Goal: Task Accomplishment & Management: Manage account settings

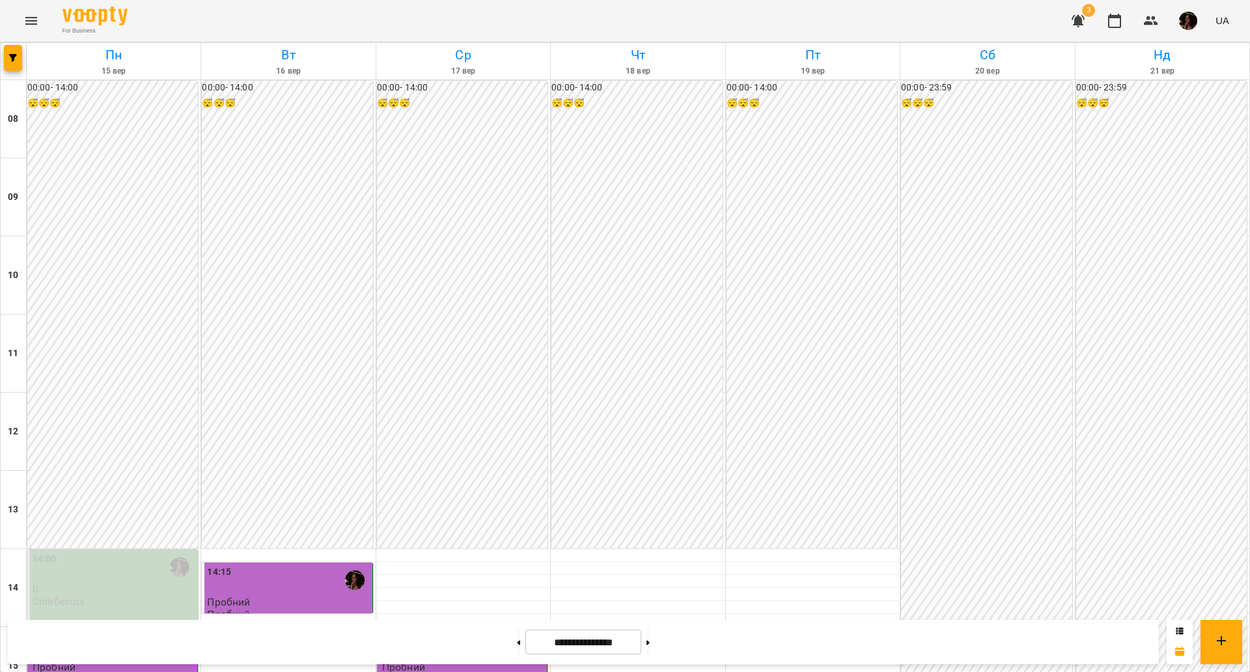
scroll to position [561, 0]
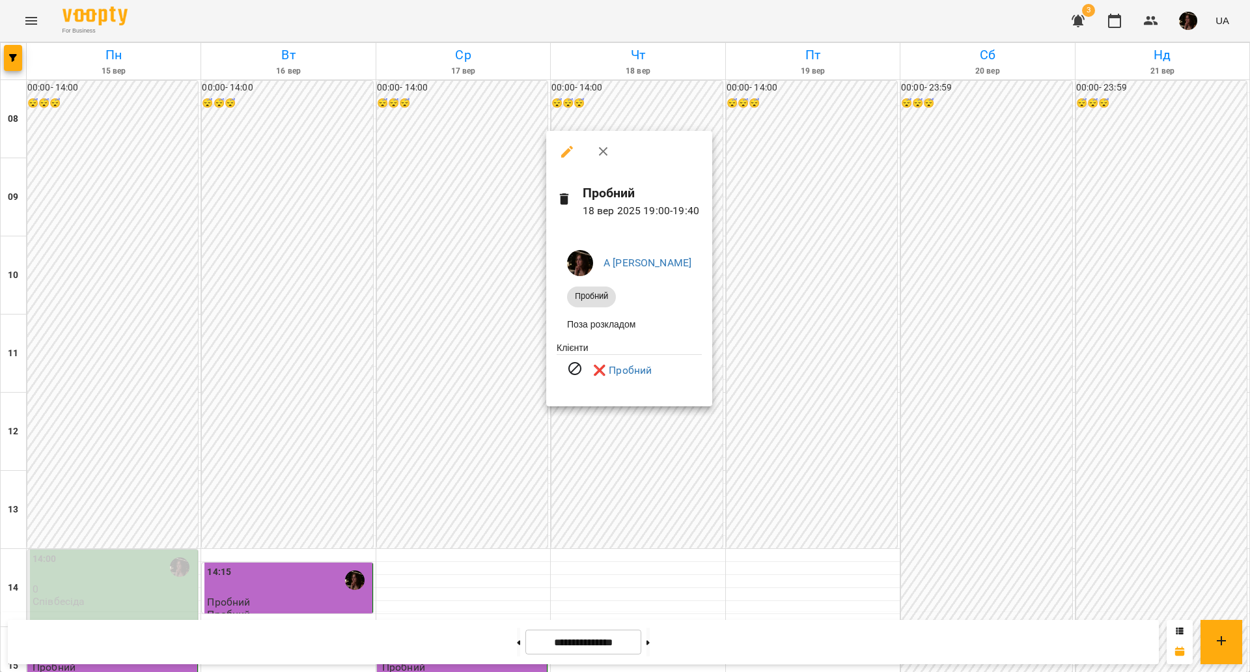
click at [991, 317] on div at bounding box center [625, 336] width 1250 height 672
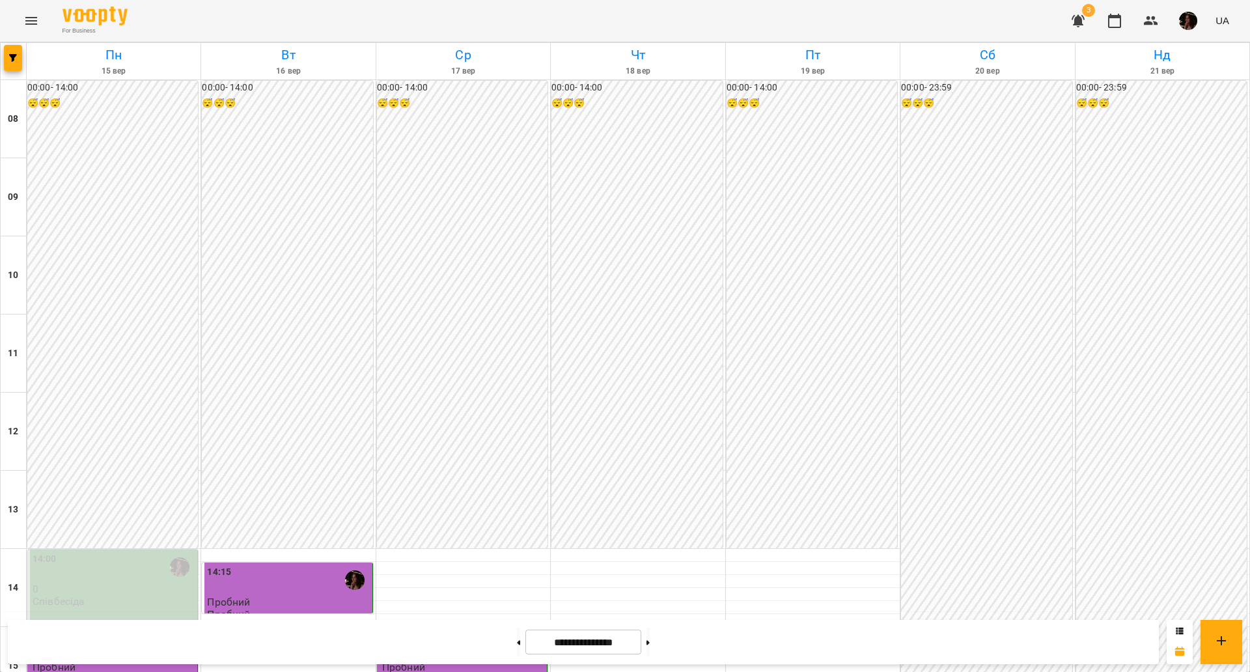
scroll to position [561, 0]
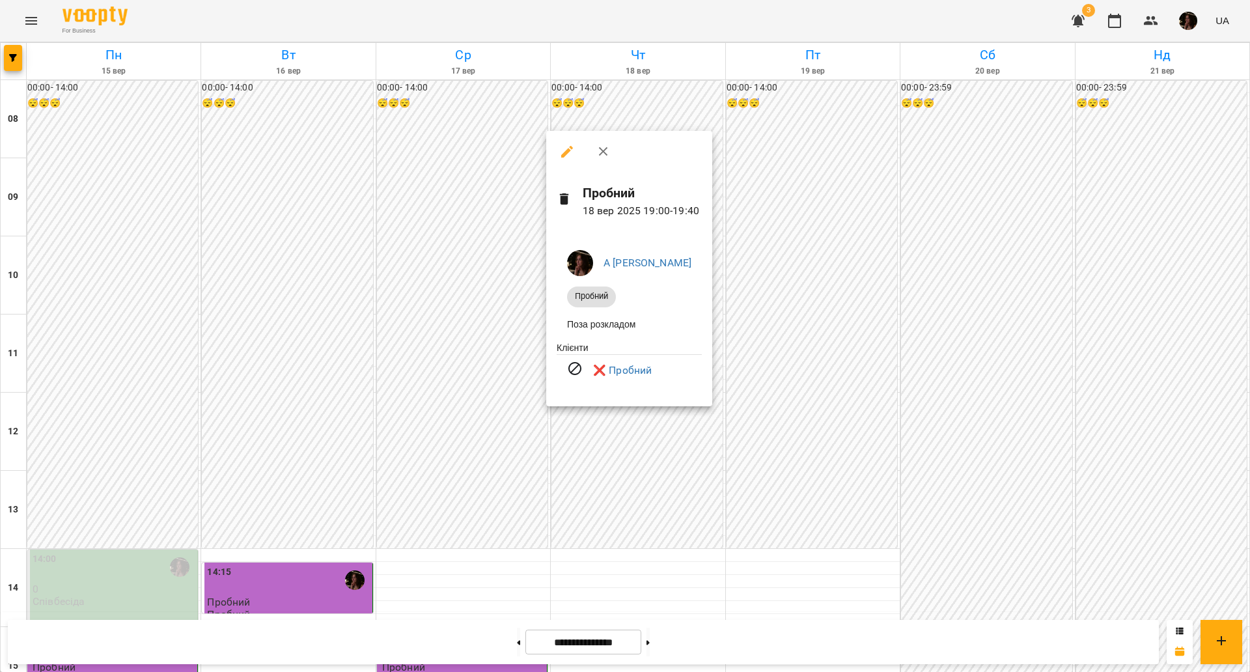
click at [650, 448] on div at bounding box center [625, 336] width 1250 height 672
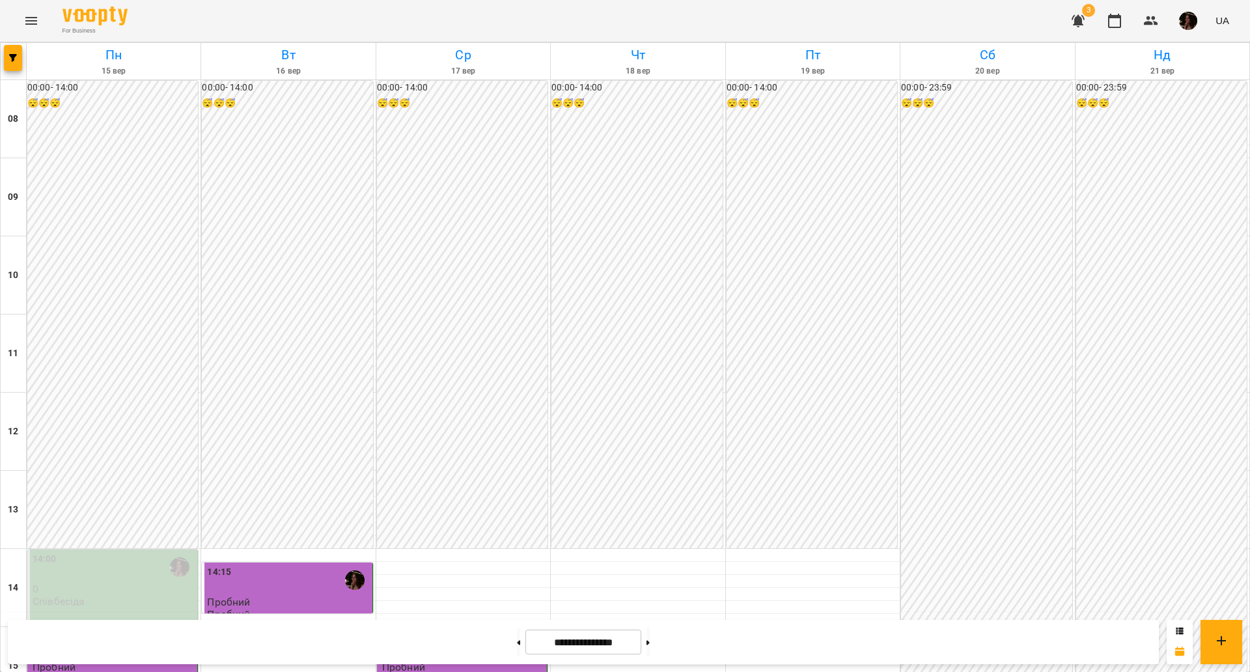
scroll to position [488, 0]
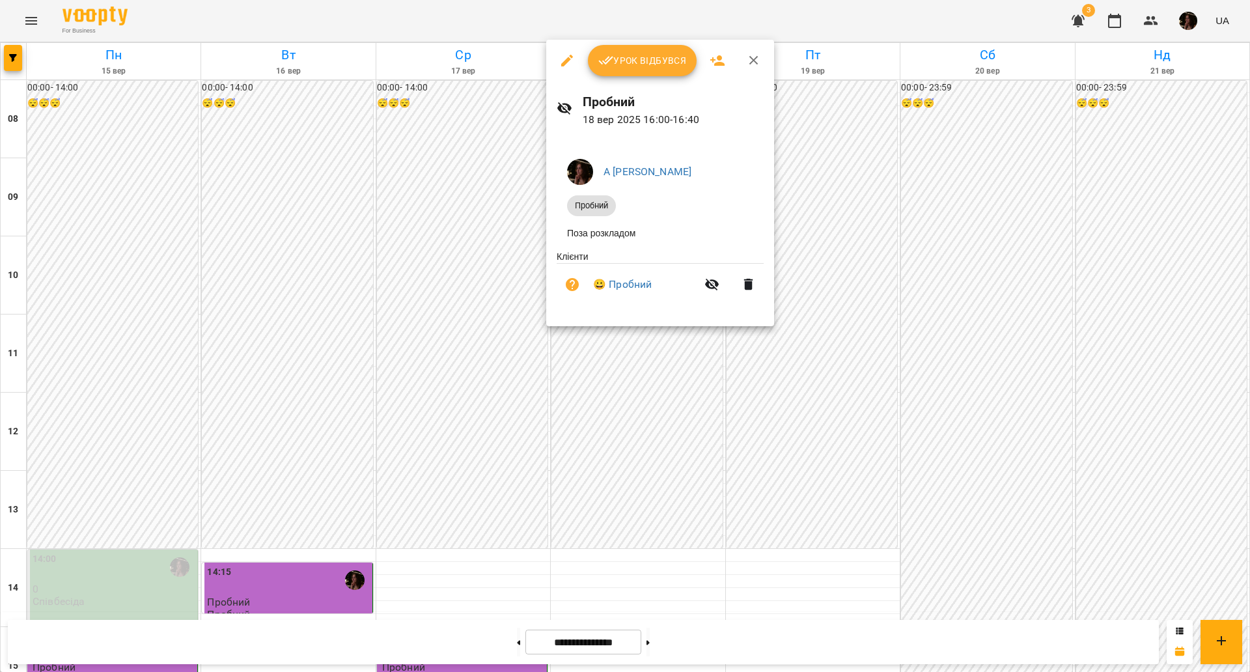
click at [668, 64] on span "Урок відбувся" at bounding box center [642, 61] width 89 height 16
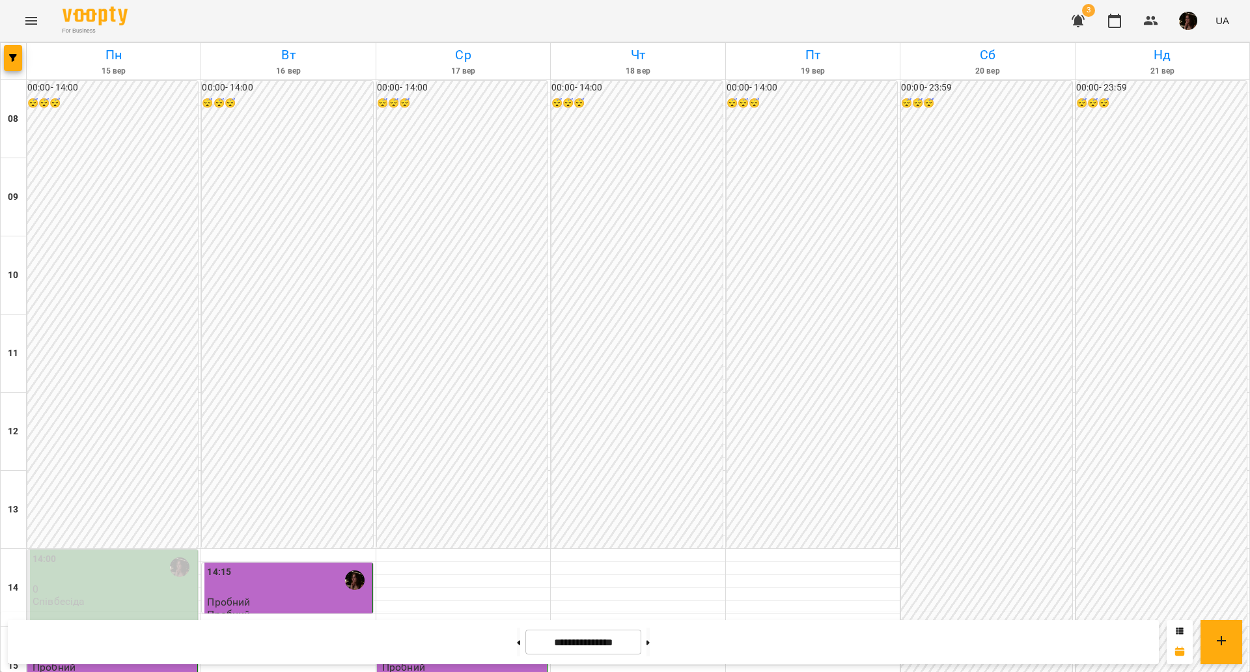
scroll to position [244, 0]
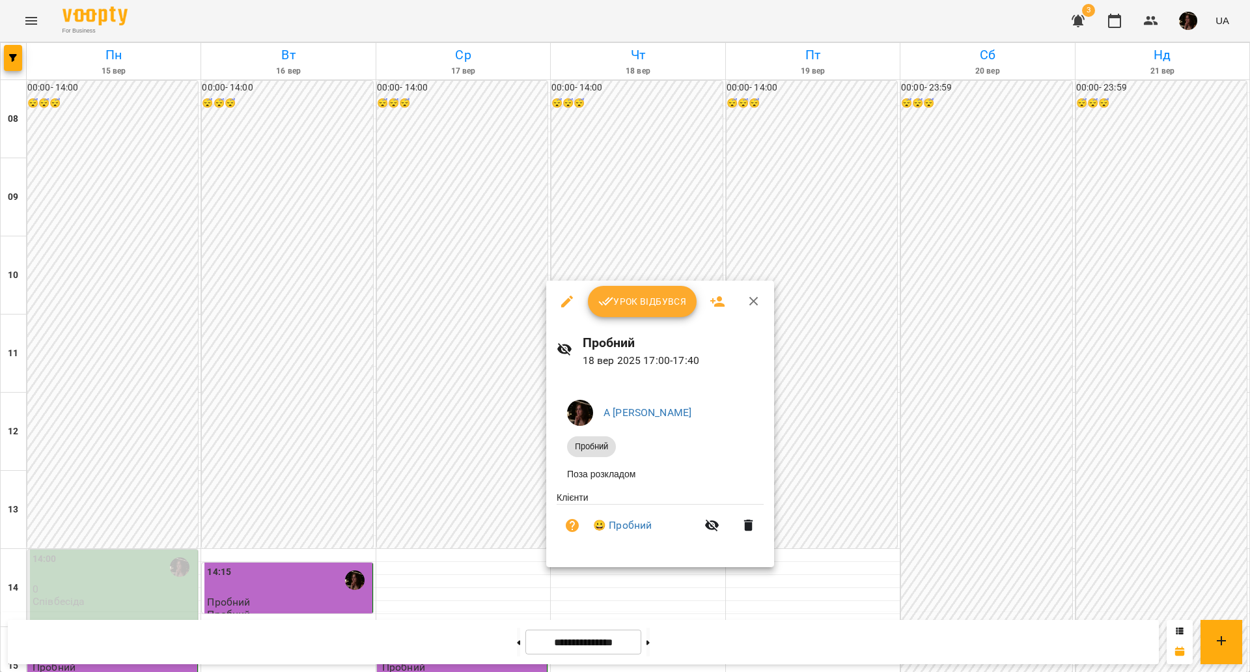
click at [641, 294] on span "Урок відбувся" at bounding box center [642, 302] width 89 height 16
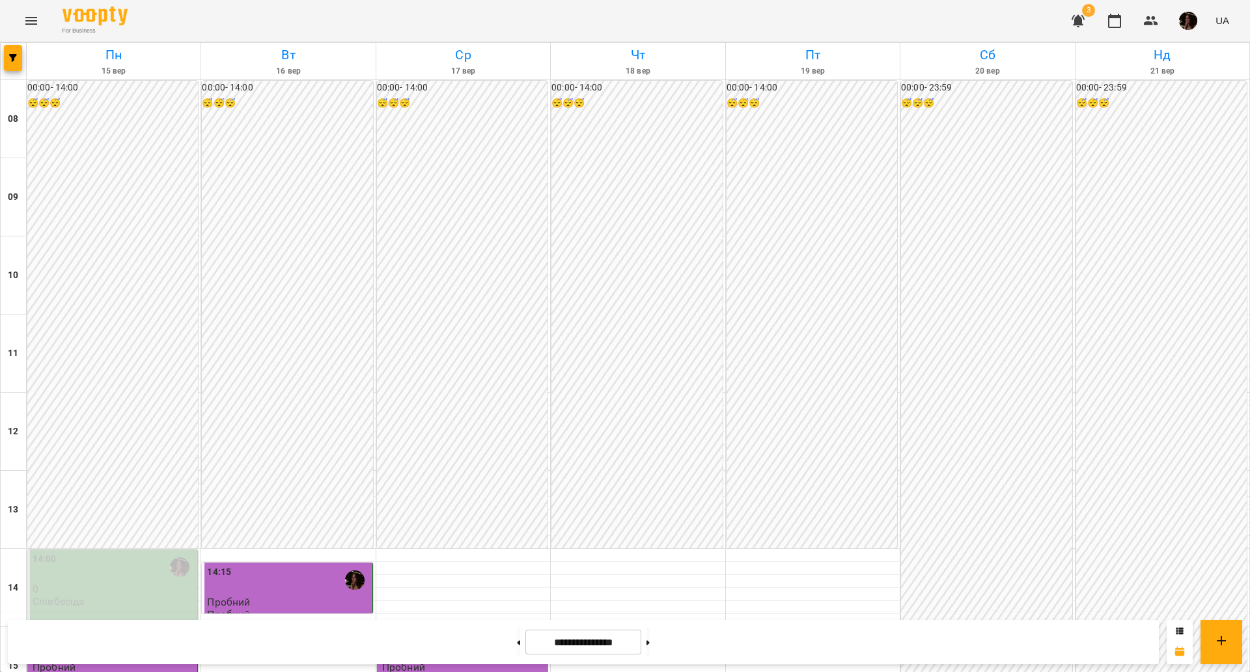
scroll to position [561, 0]
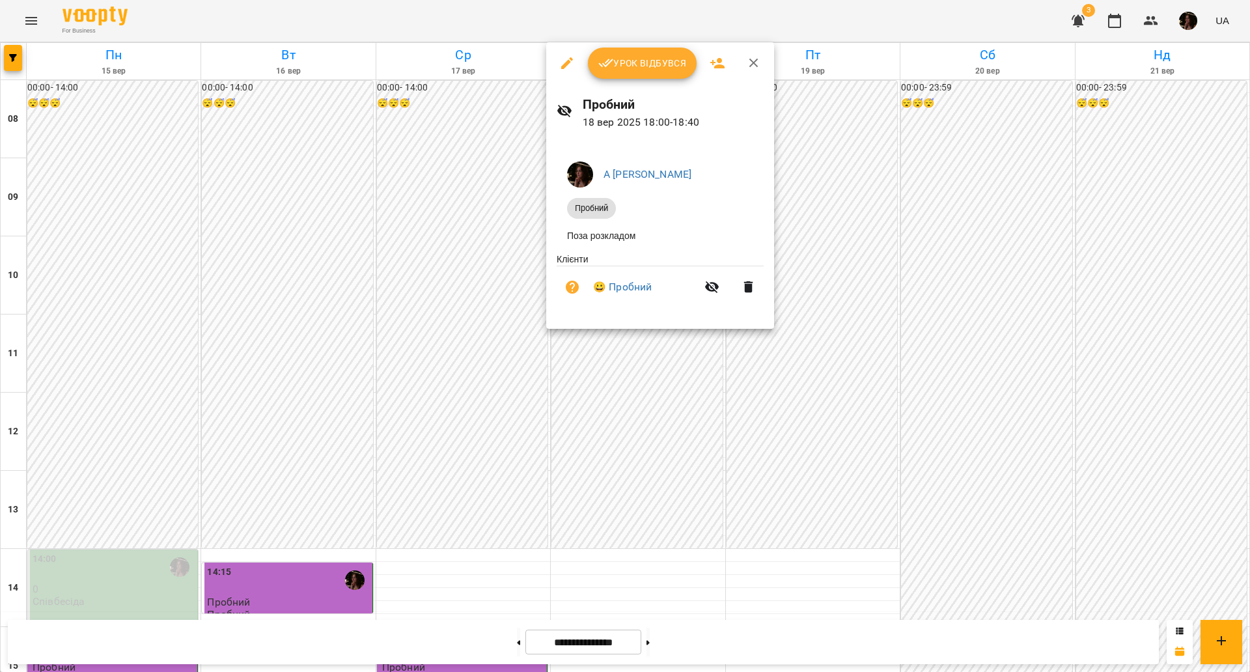
click at [611, 59] on icon "button" at bounding box center [606, 63] width 16 height 16
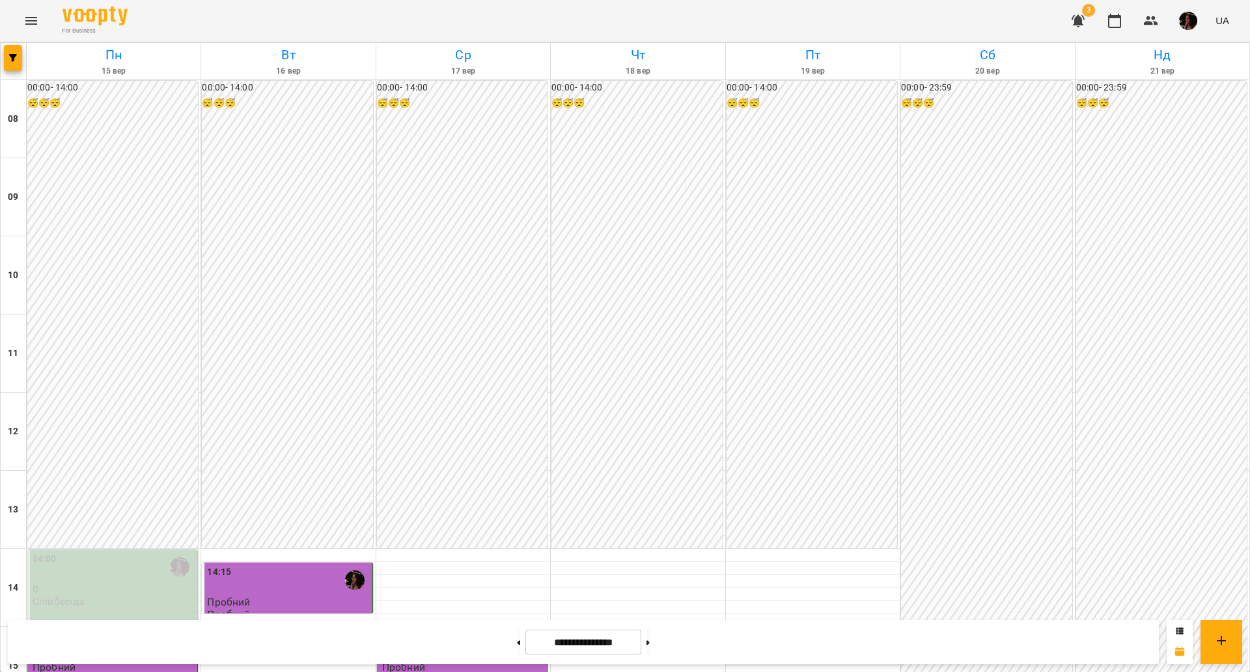
scroll to position [561, 0]
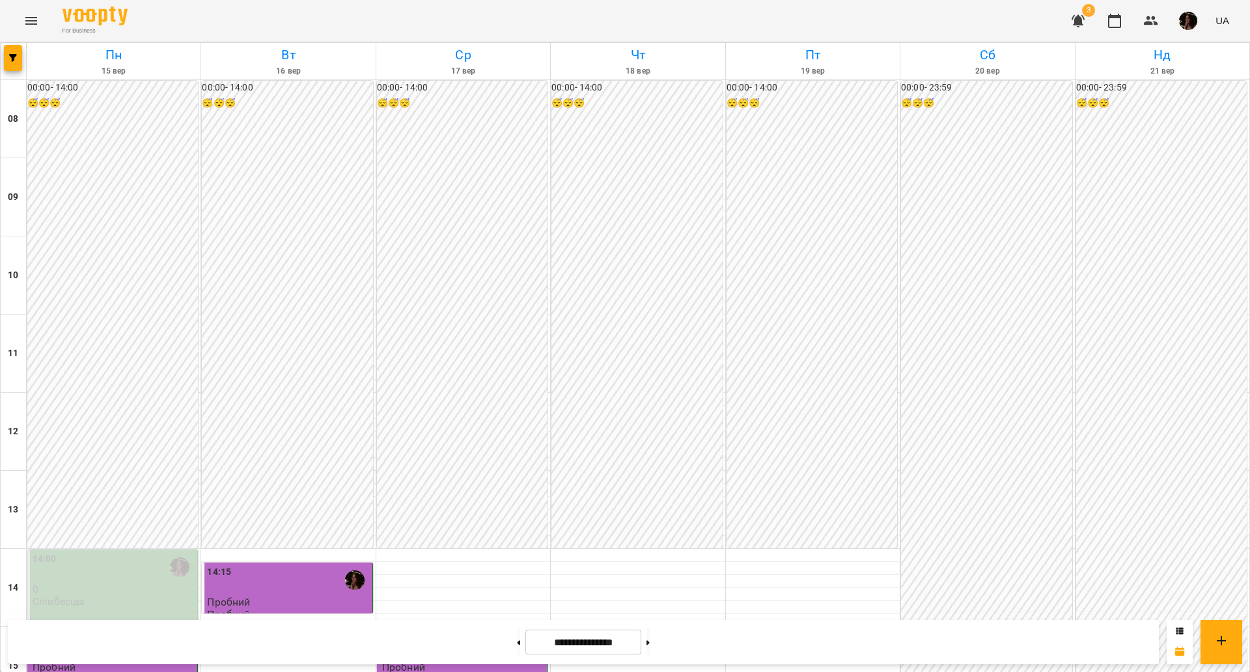
scroll to position [488, 0]
click at [650, 644] on icon at bounding box center [648, 642] width 3 height 5
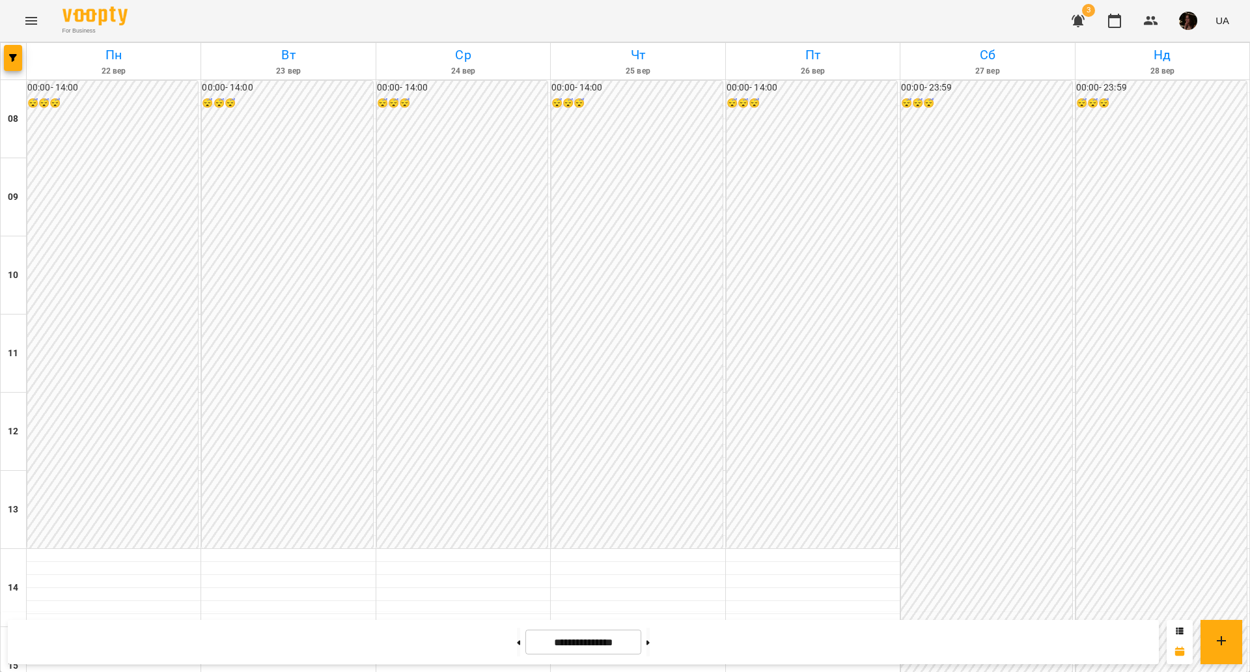
scroll to position [317, 0]
click at [517, 642] on button at bounding box center [518, 642] width 3 height 29
type input "**********"
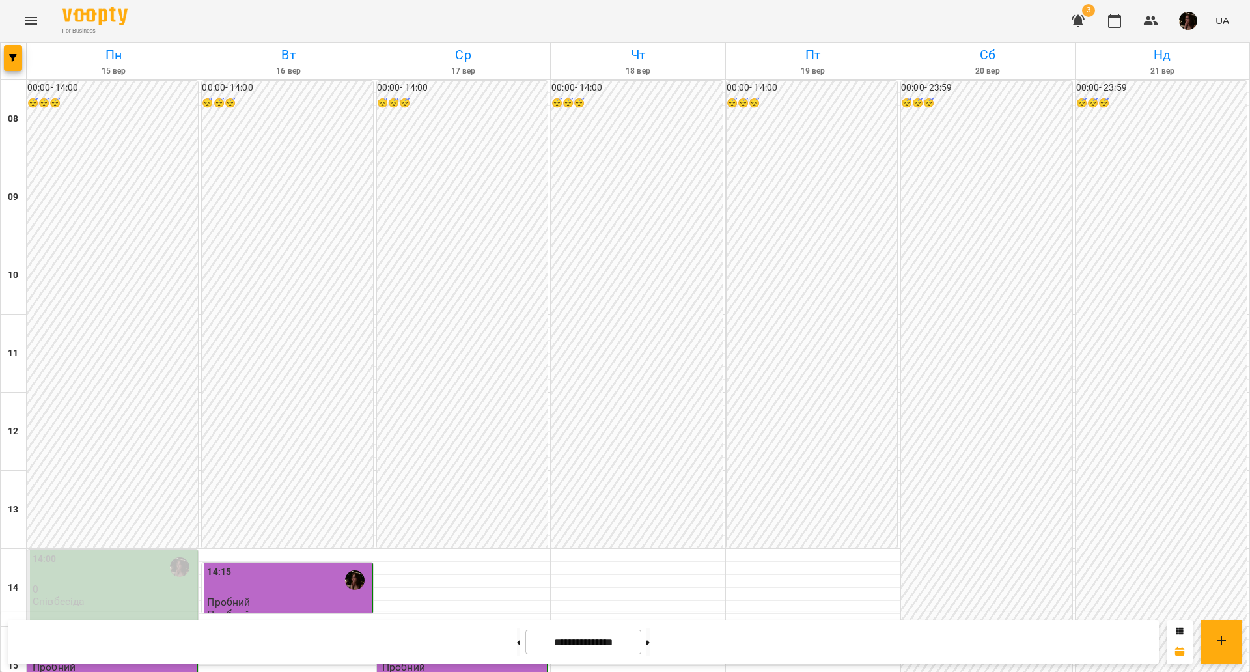
scroll to position [488, 0]
click at [650, 653] on button at bounding box center [648, 642] width 3 height 29
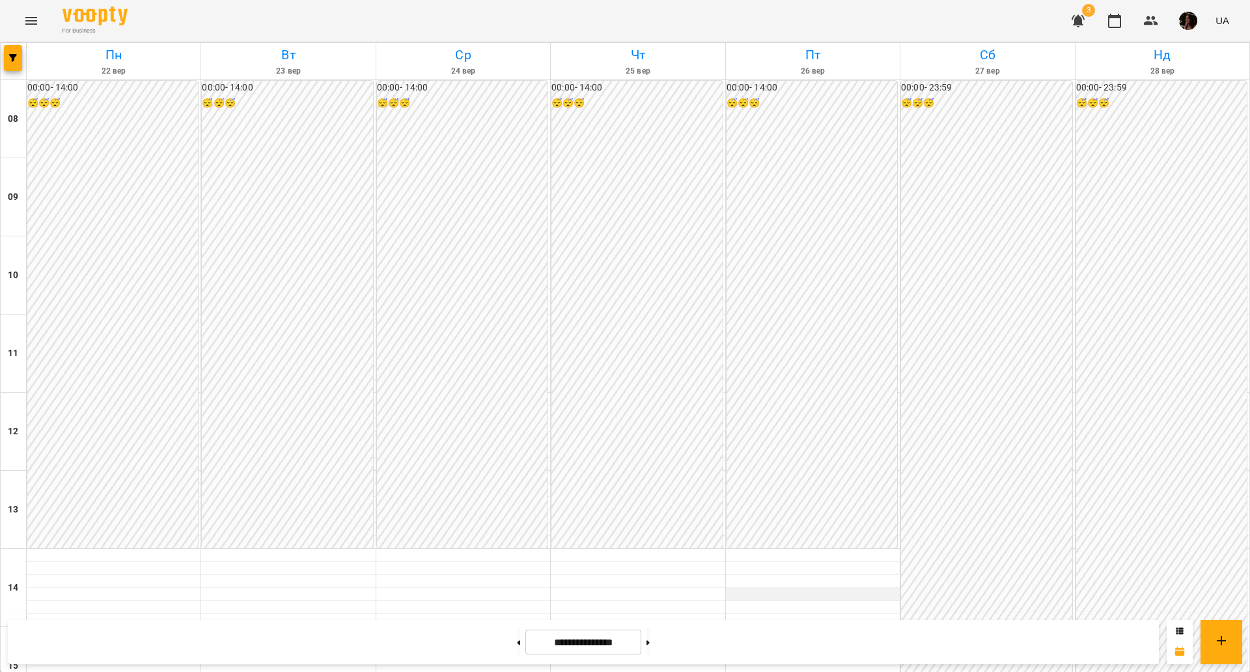
scroll to position [154, 0]
click at [517, 628] on button at bounding box center [518, 642] width 3 height 29
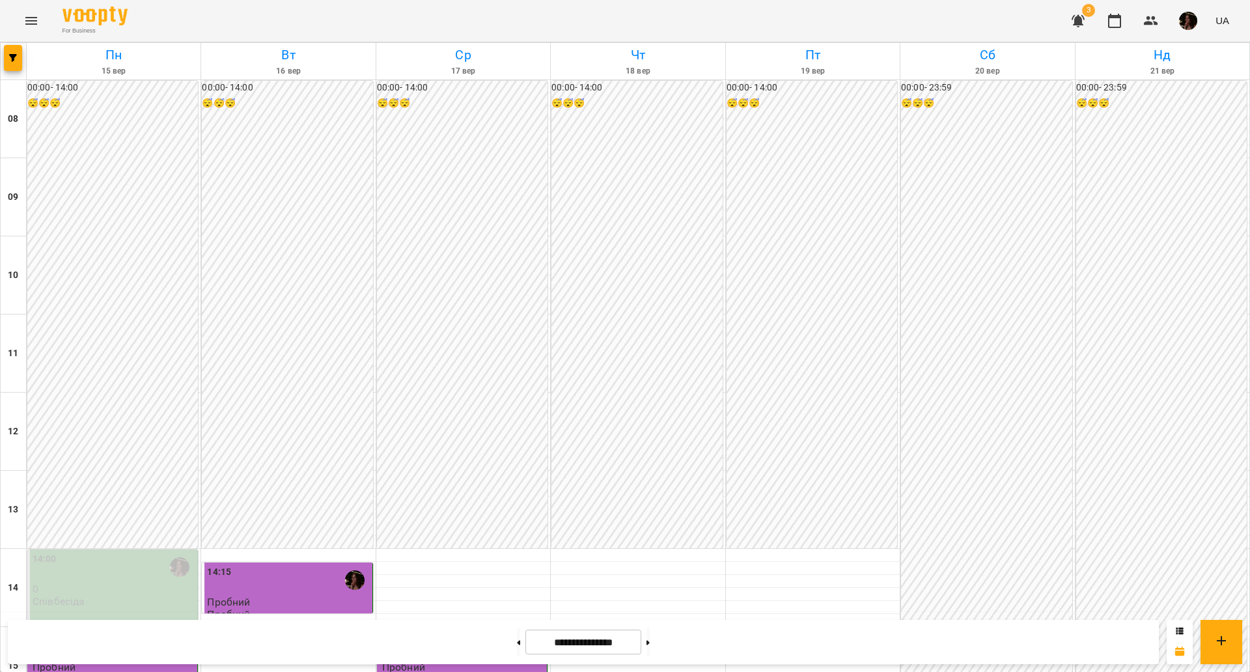
scroll to position [561, 0]
click at [650, 634] on button at bounding box center [648, 642] width 3 height 29
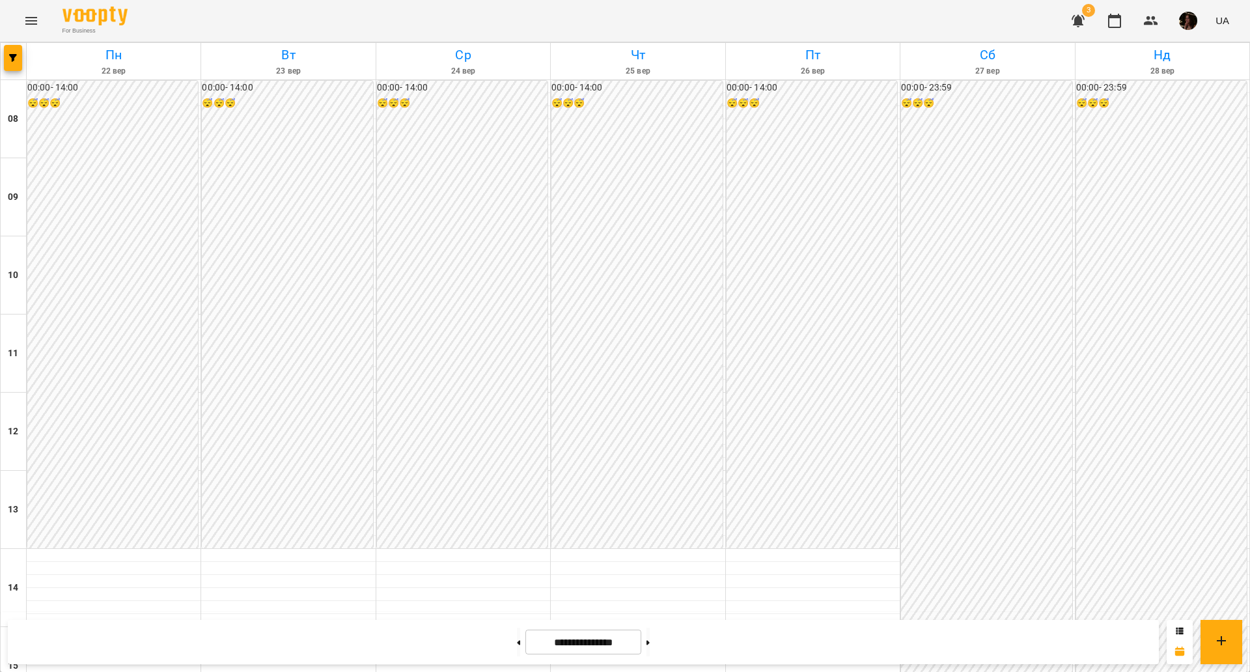
scroll to position [154, 0]
click at [517, 635] on button at bounding box center [518, 642] width 3 height 29
type input "**********"
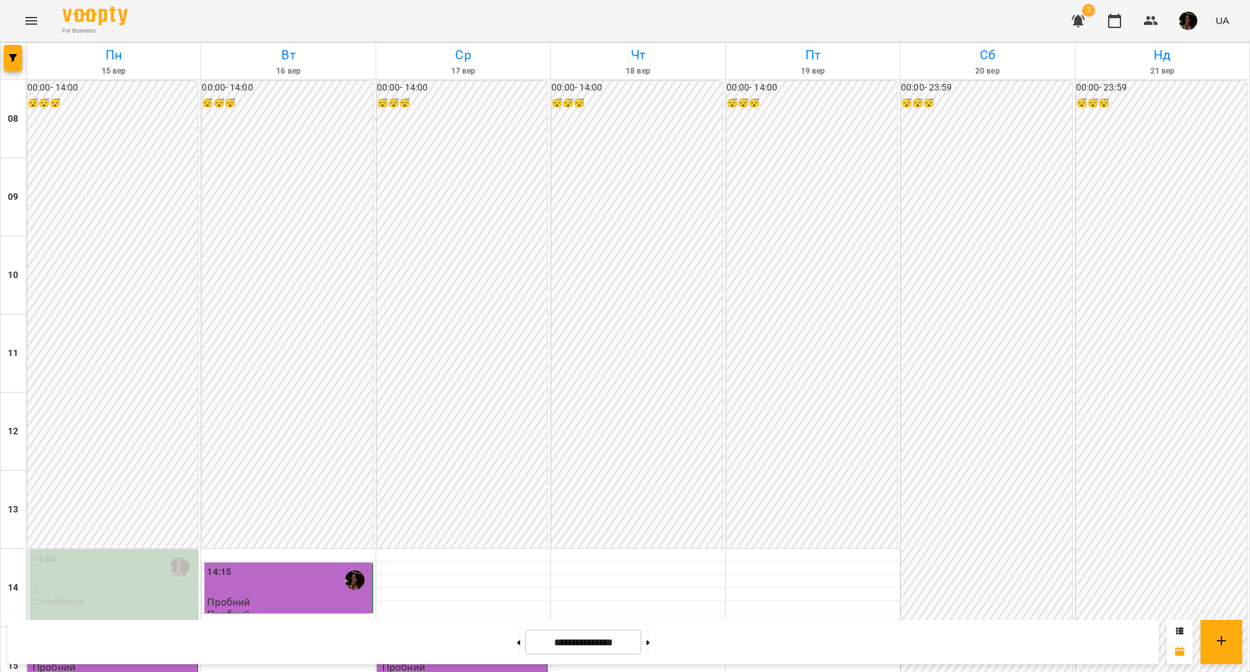
scroll to position [479, 0]
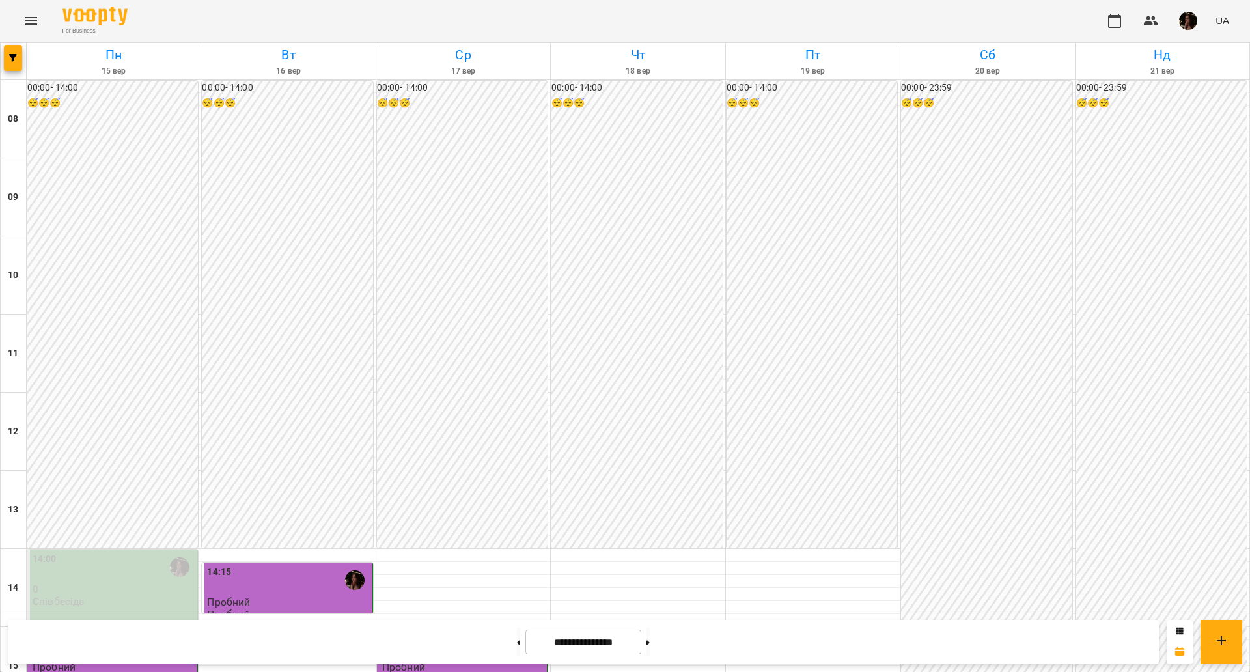
scroll to position [488, 0]
